Goal: Download file/media

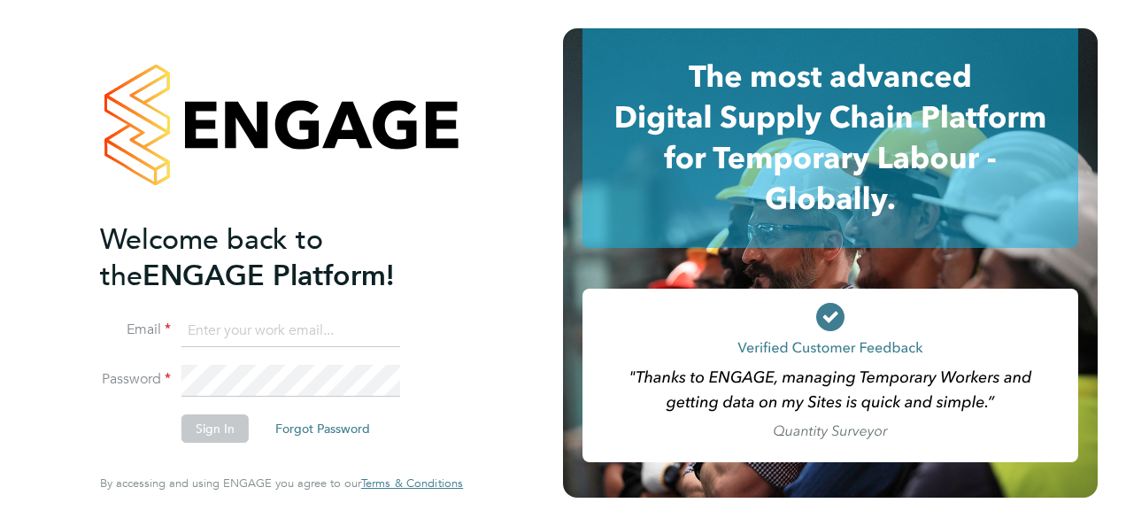
type input "[EMAIL_ADDRESS][PERSON_NAME][DOMAIN_NAME]"
click at [485, 243] on div "Welcome back to the ENGAGE Platform! Email [EMAIL_ADDRESS][PERSON_NAME][DOMAIN_…" at bounding box center [282, 263] width 434 height 526
click at [220, 437] on button "Sign In" at bounding box center [215, 428] width 67 height 28
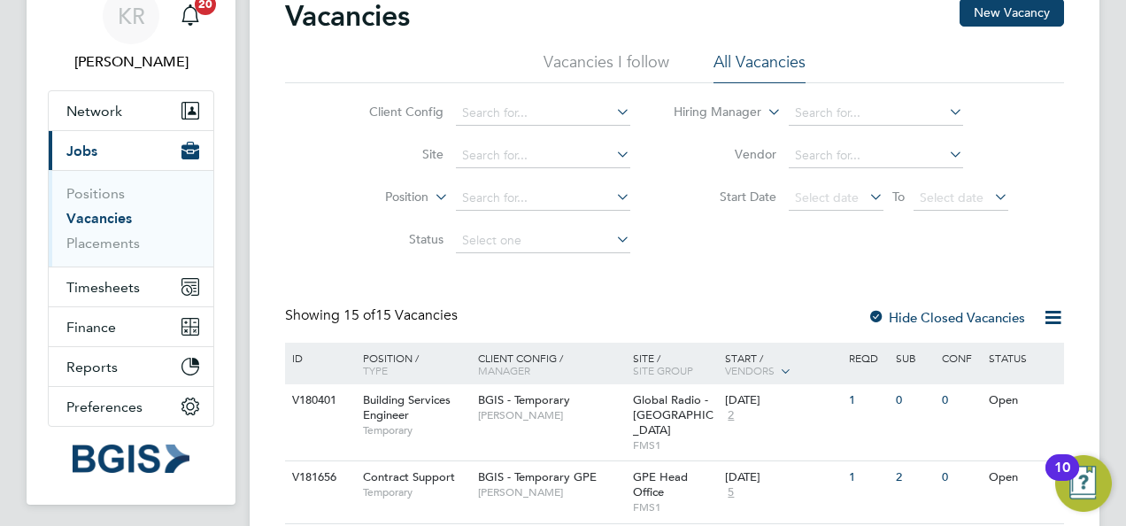
scroll to position [106, 0]
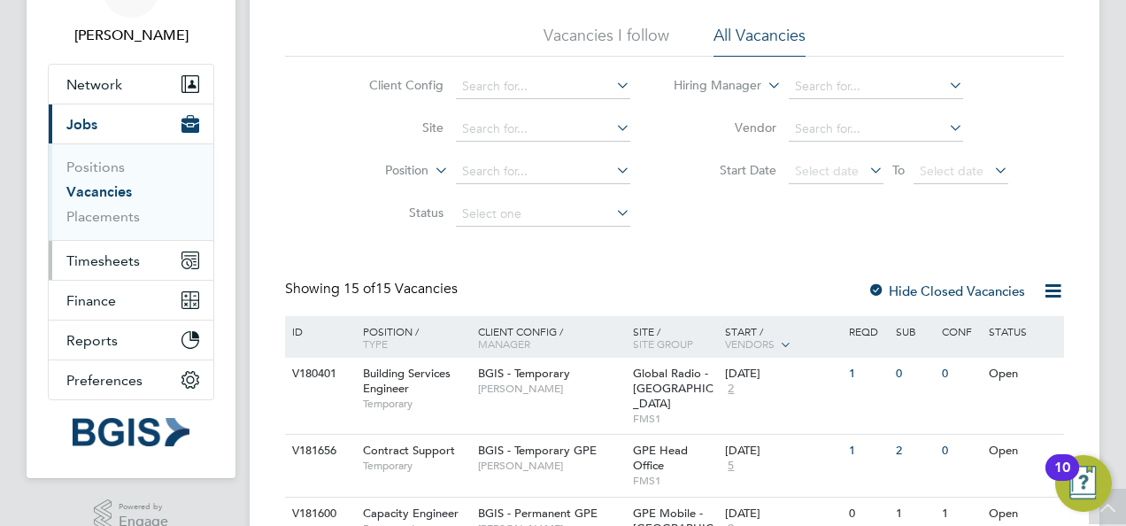
click at [103, 263] on span "Timesheets" at bounding box center [102, 260] width 73 height 17
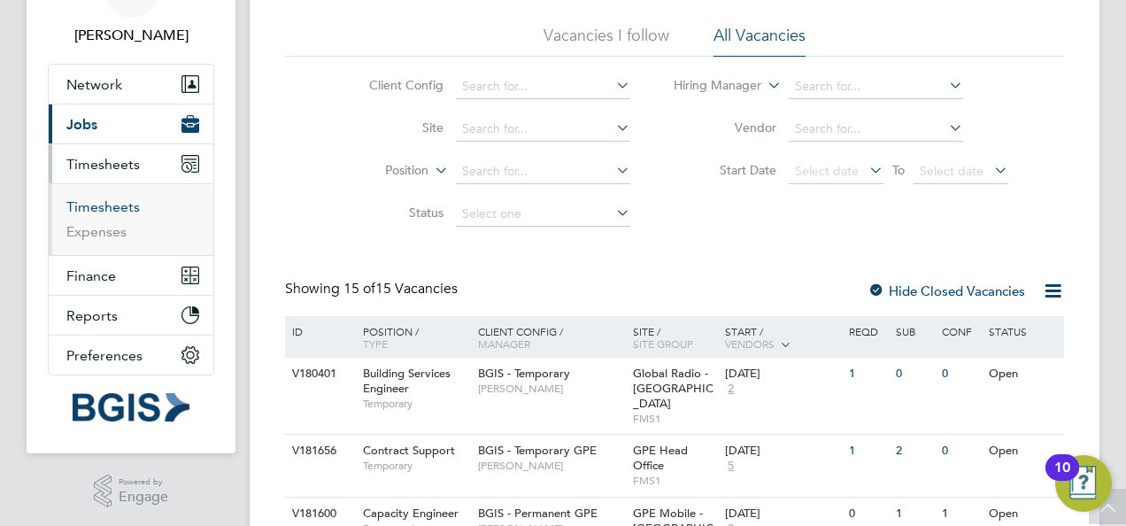
click at [107, 207] on link "Timesheets" at bounding box center [102, 206] width 73 height 17
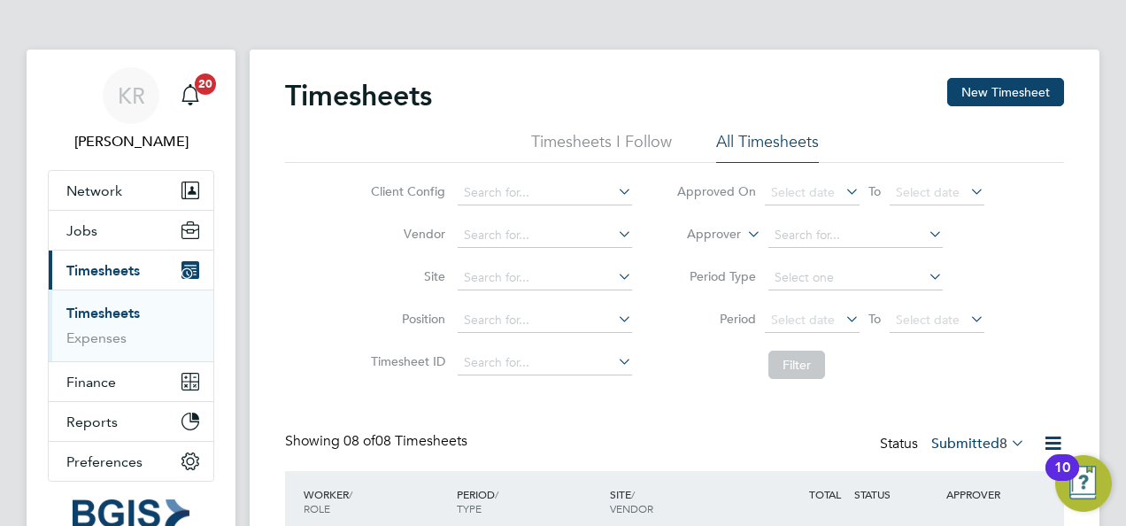
click at [1125, 248] on html "KR Kirsty Roberts Notifications 20 Applications: Network Sites Workers Jobs Pos…" at bounding box center [563, 534] width 1126 height 1068
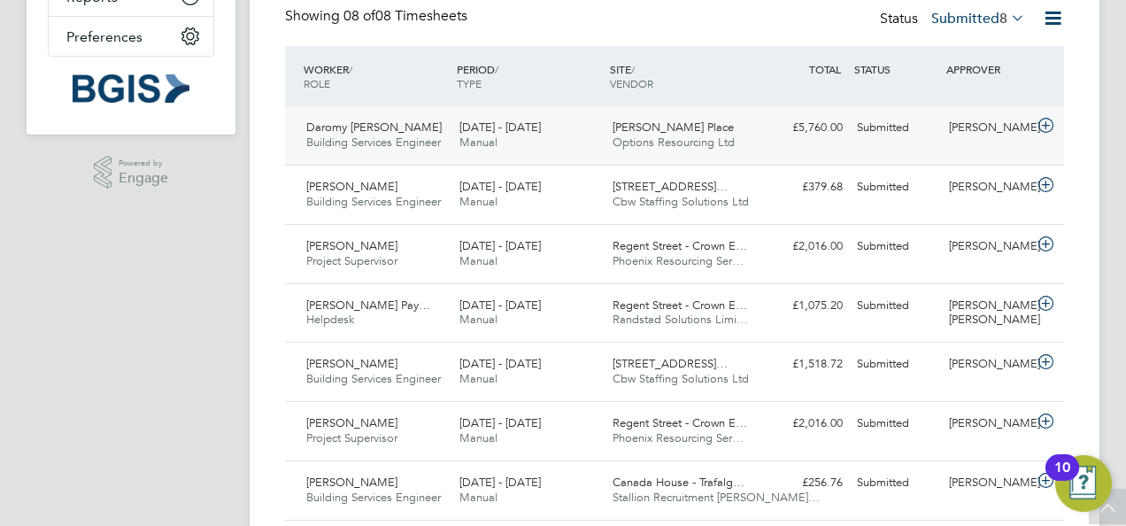
click at [1045, 128] on icon at bounding box center [1046, 126] width 22 height 14
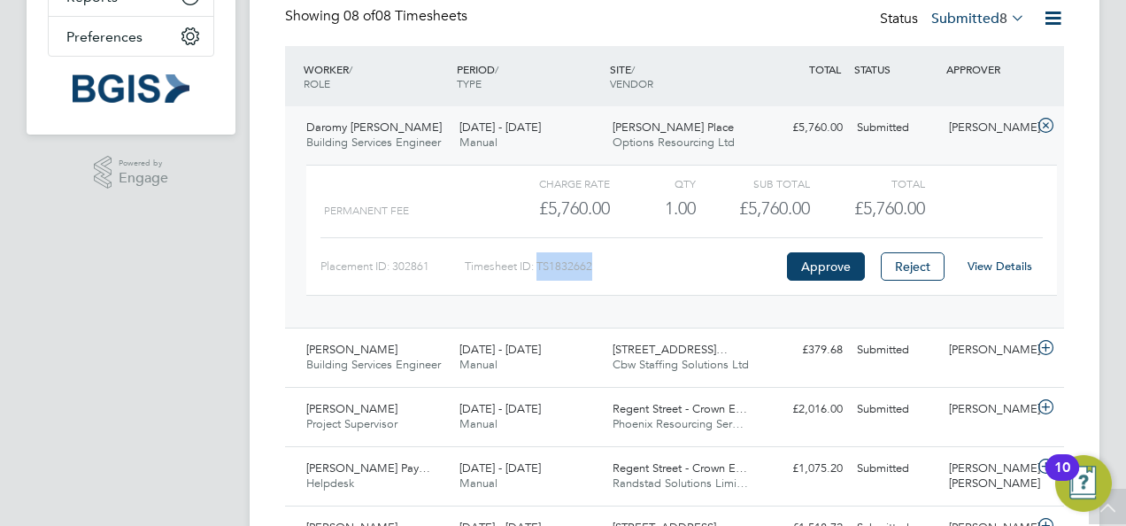
drag, startPoint x: 604, startPoint y: 267, endPoint x: 541, endPoint y: 266, distance: 62.9
click at [541, 266] on div "Timesheet ID: TS1832662" at bounding box center [624, 266] width 318 height 28
copy div "TS1832662"
click at [991, 254] on div "View Details" at bounding box center [999, 266] width 87 height 28
click at [993, 262] on link "View Details" at bounding box center [1000, 266] width 65 height 15
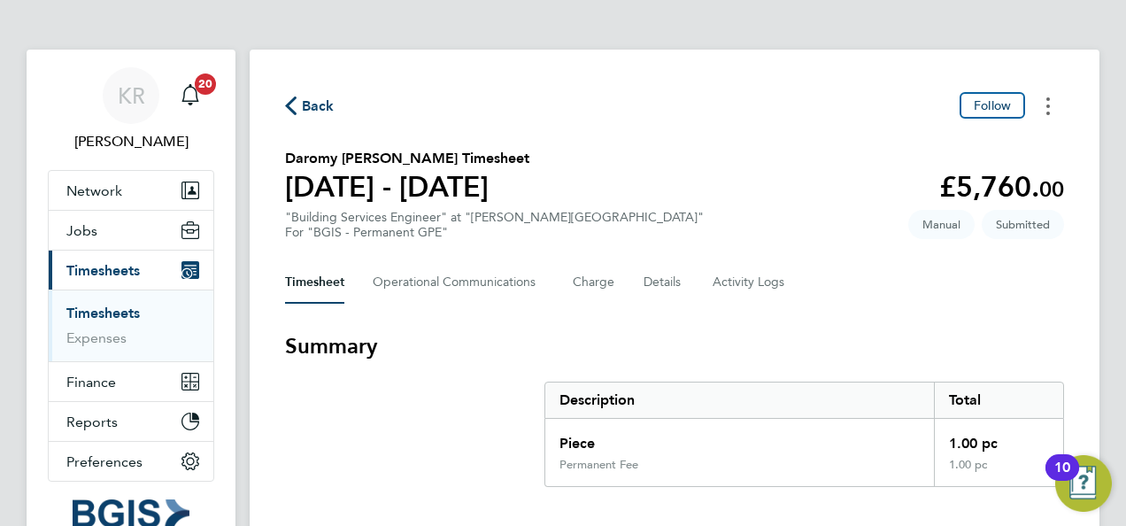
click at [1053, 100] on button "Timesheets Menu" at bounding box center [1049, 105] width 32 height 27
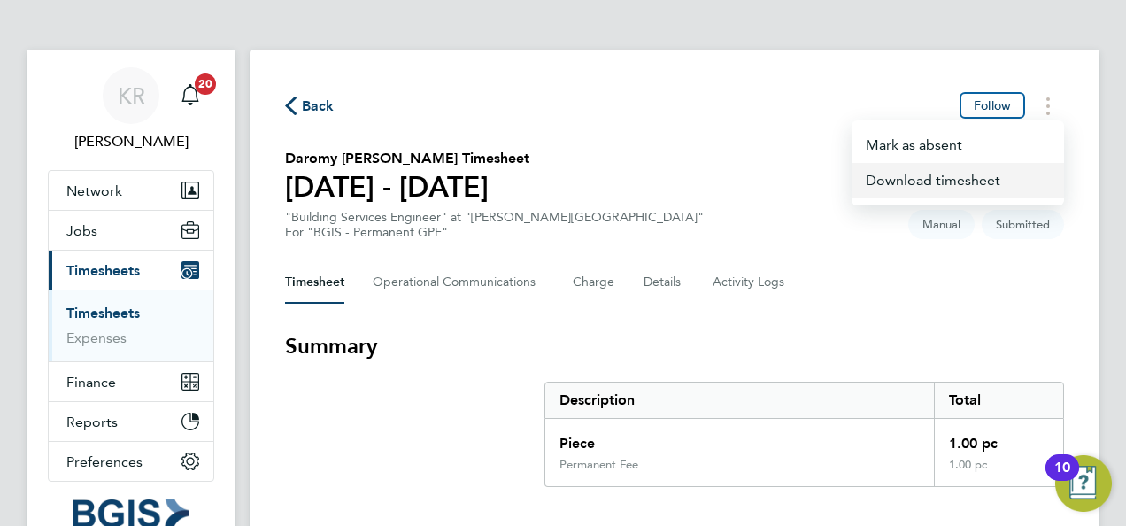
click at [954, 193] on link "Download timesheet" at bounding box center [958, 180] width 213 height 35
